Goal: Transaction & Acquisition: Obtain resource

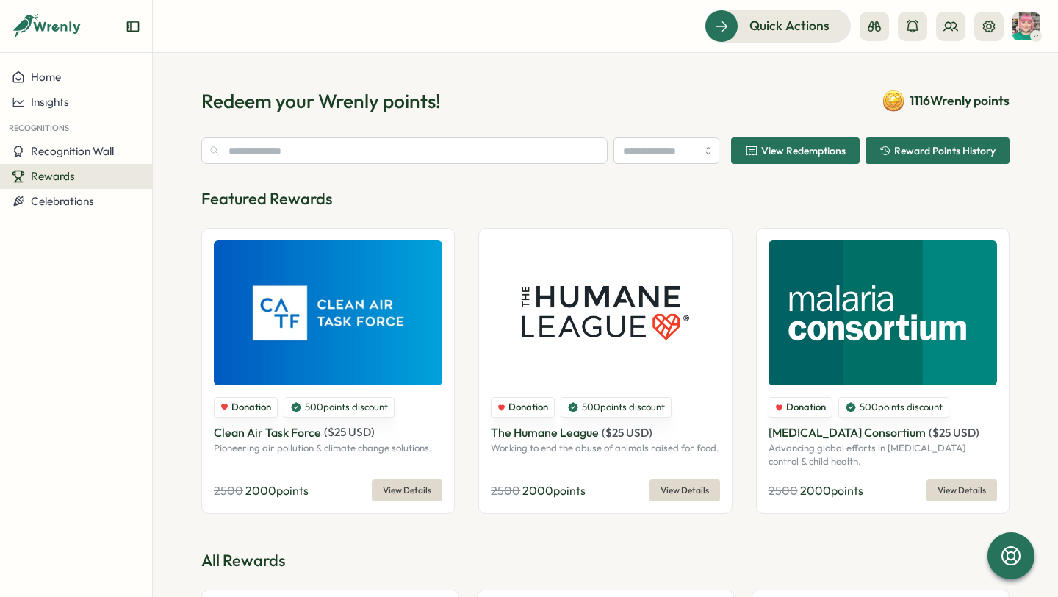
click at [87, 175] on div "Rewards" at bounding box center [76, 176] width 129 height 13
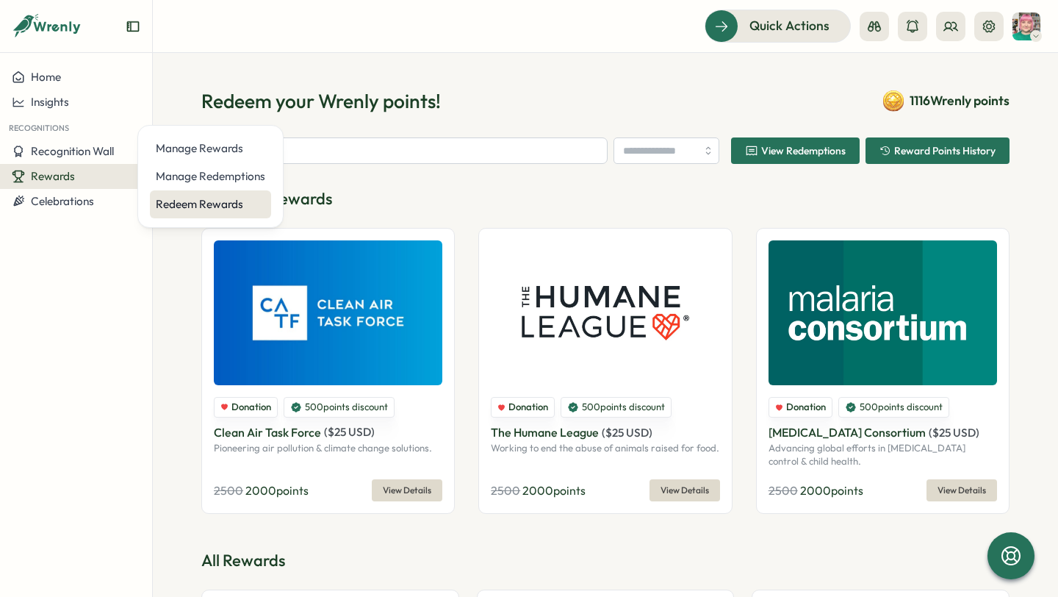
click at [209, 202] on div "Redeem Rewards" at bounding box center [210, 204] width 109 height 16
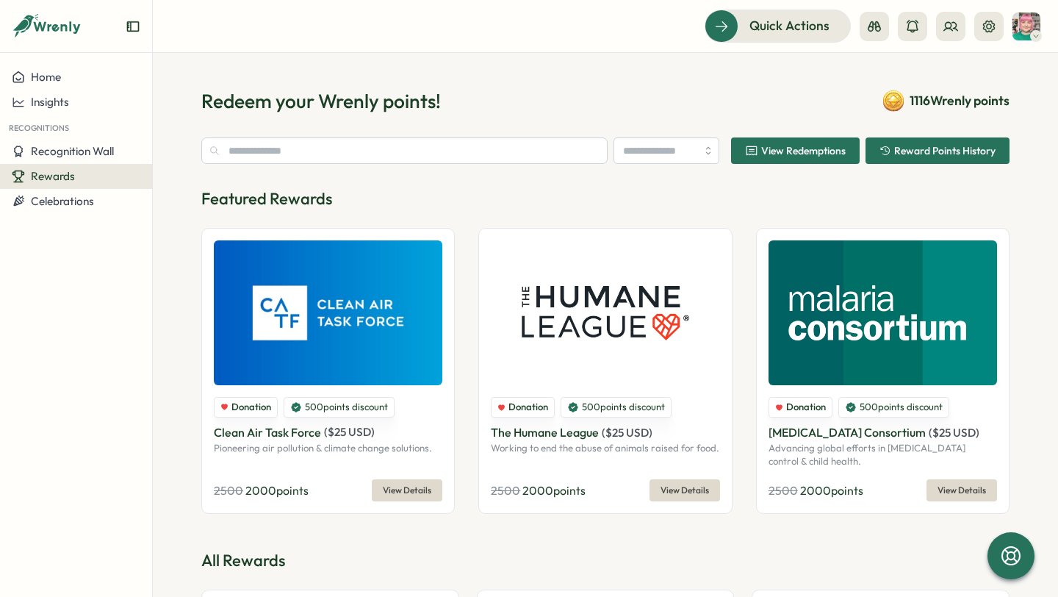
click at [95, 179] on div "Rewards" at bounding box center [76, 176] width 129 height 13
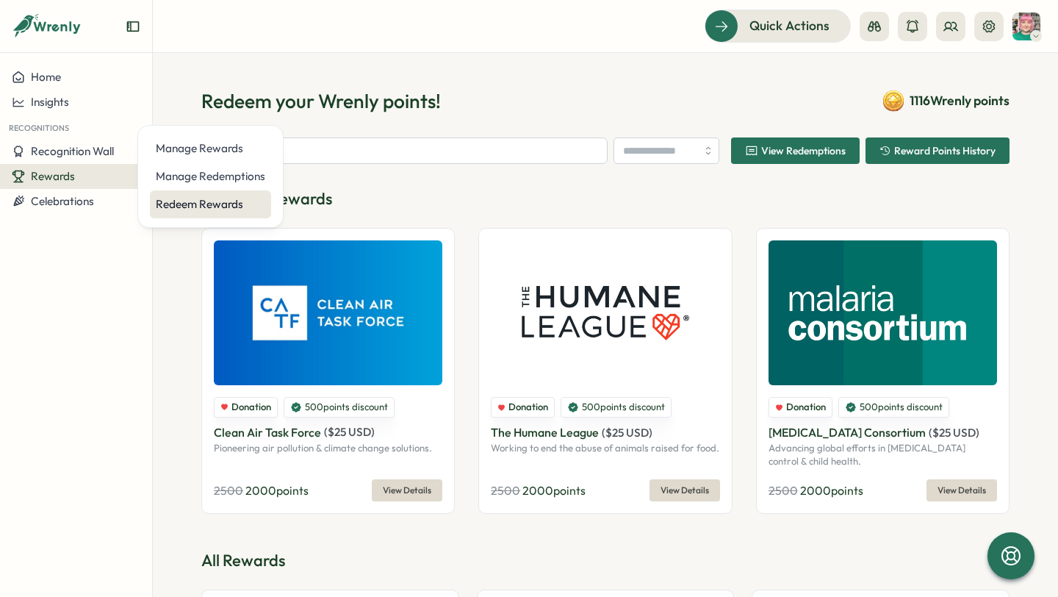
click at [183, 204] on div "Redeem Rewards" at bounding box center [210, 204] width 109 height 16
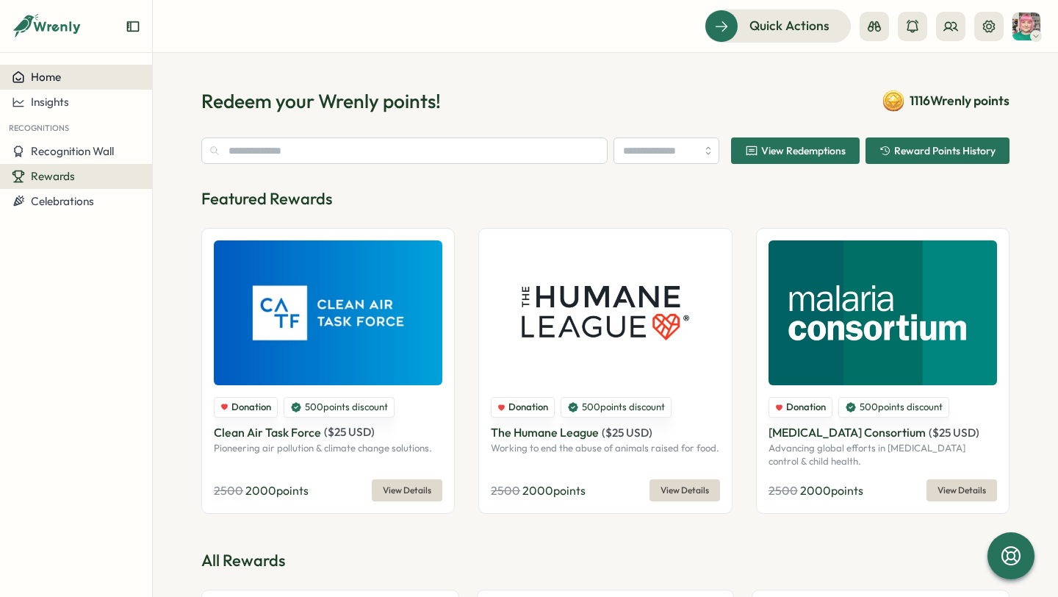
drag, startPoint x: 47, startPoint y: 77, endPoint x: 65, endPoint y: 79, distance: 18.5
click at [47, 77] on span "Home" at bounding box center [46, 77] width 30 height 14
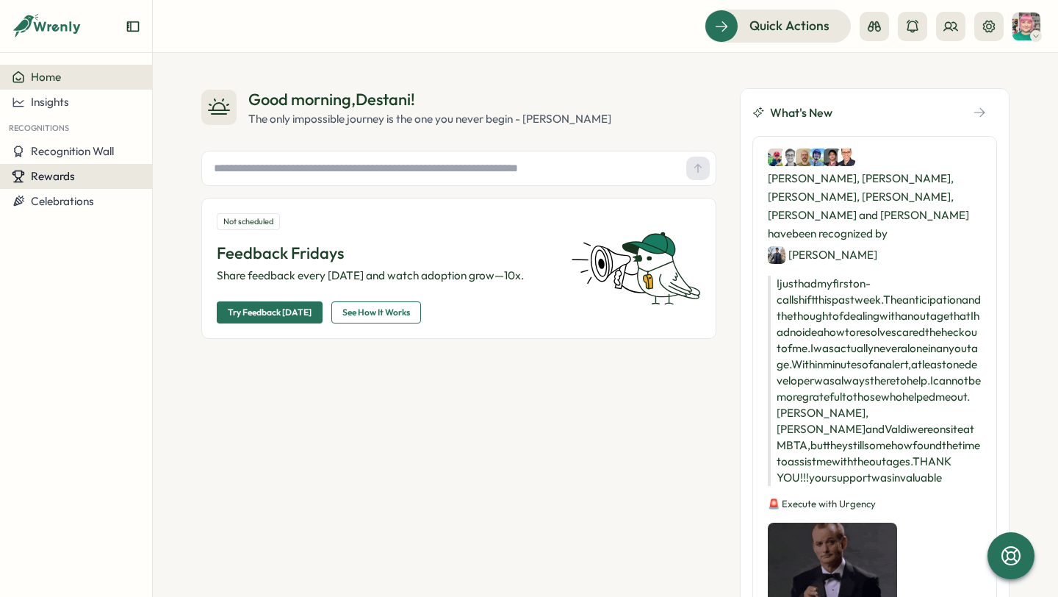
click at [61, 176] on span "Rewards" at bounding box center [53, 176] width 44 height 14
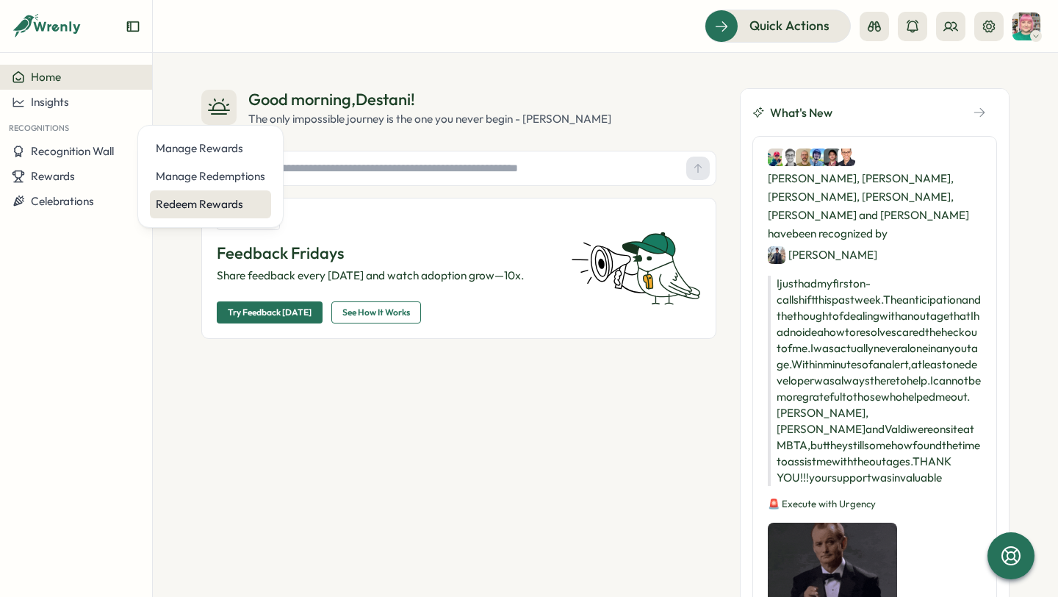
click at [207, 209] on div "Redeem Rewards" at bounding box center [210, 204] width 109 height 16
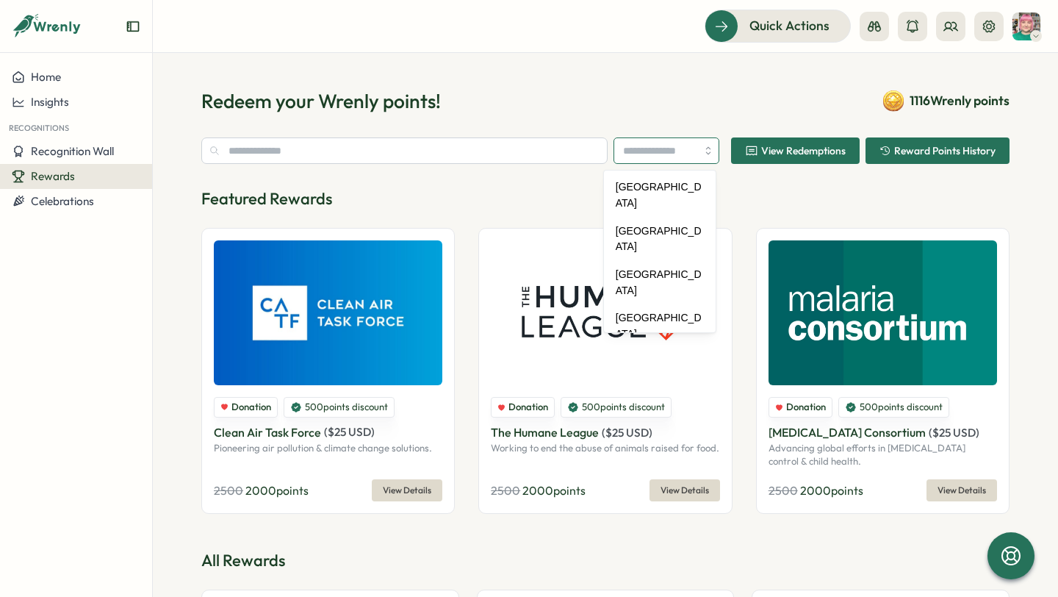
click at [696, 148] on input "search" at bounding box center [667, 150] width 106 height 26
type input "*"
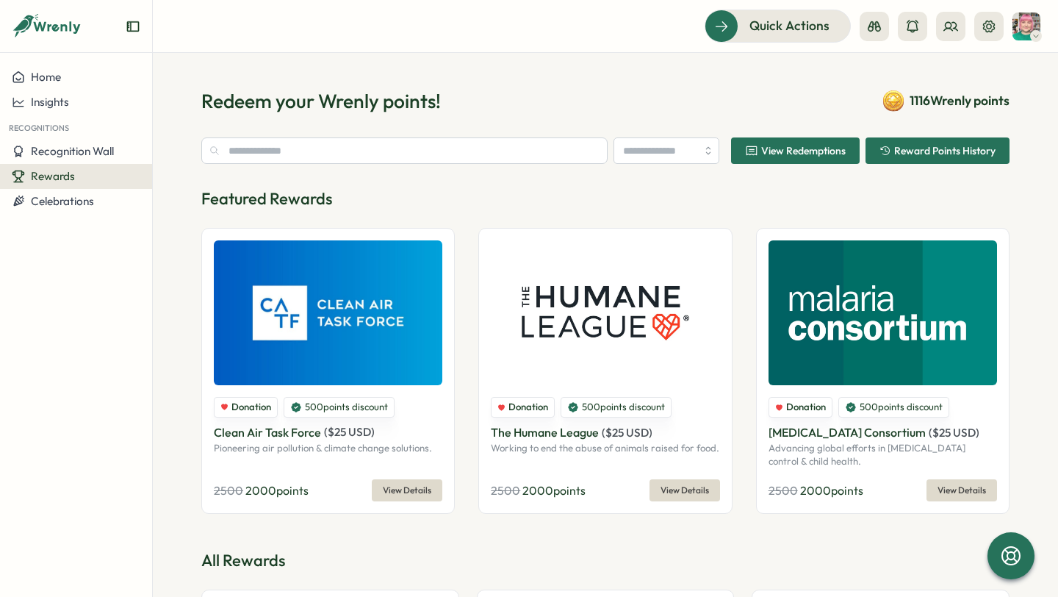
click at [515, 162] on input "text" at bounding box center [404, 150] width 406 height 26
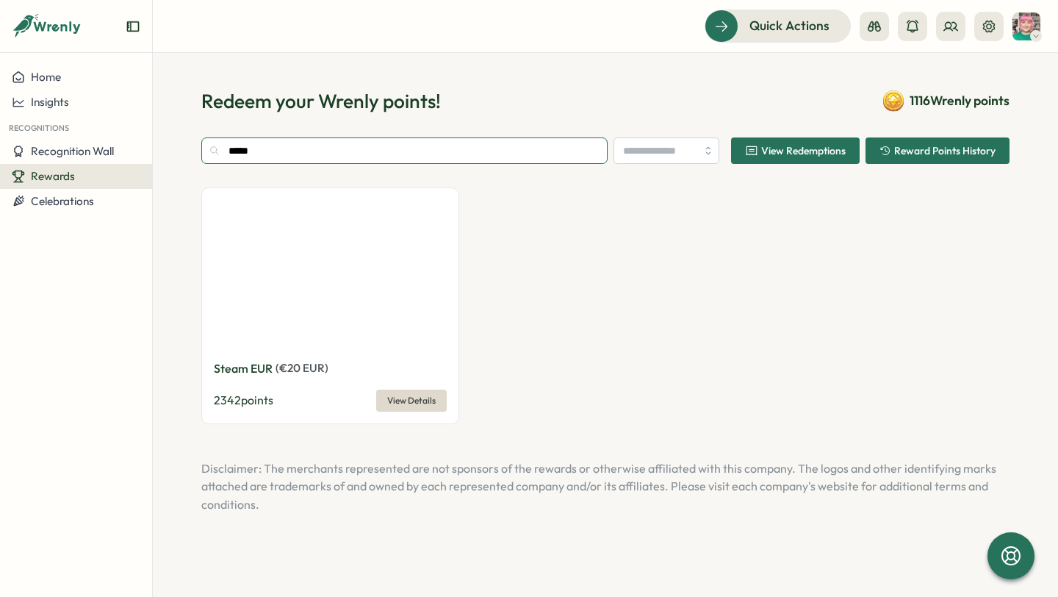
type input "*****"
